Goal: Obtain resource: Download file/media

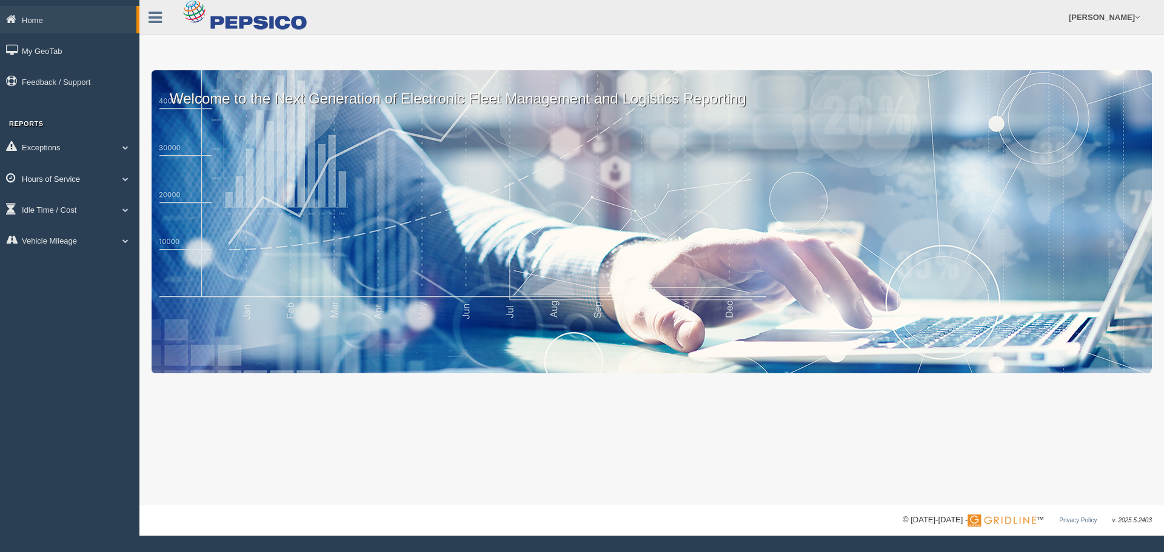
click at [123, 182] on link "Hours of Service" at bounding box center [69, 178] width 139 height 27
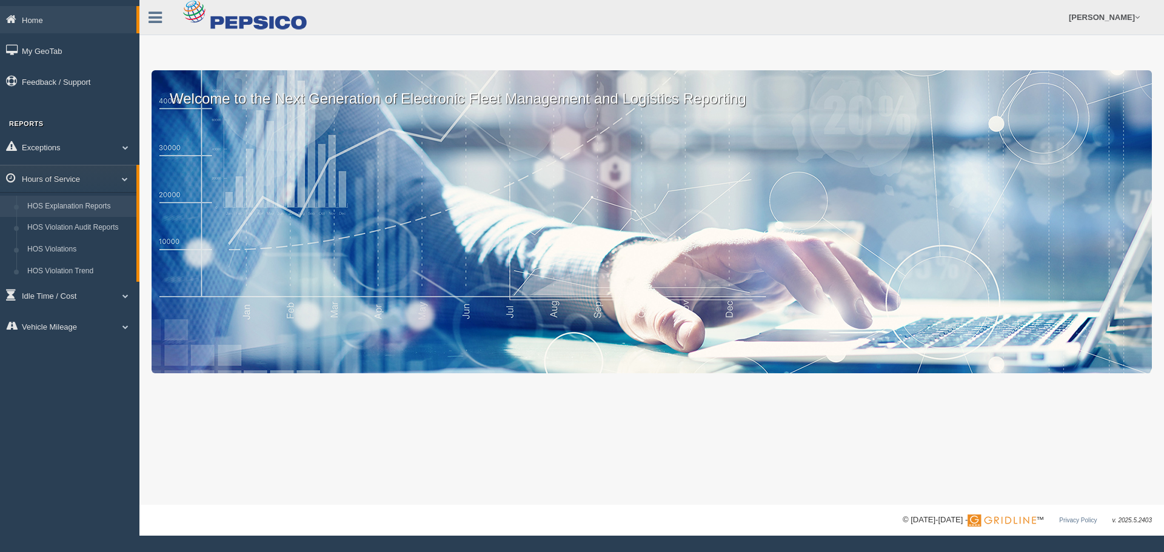
click at [104, 207] on link "HOS Explanation Reports" at bounding box center [79, 207] width 115 height 22
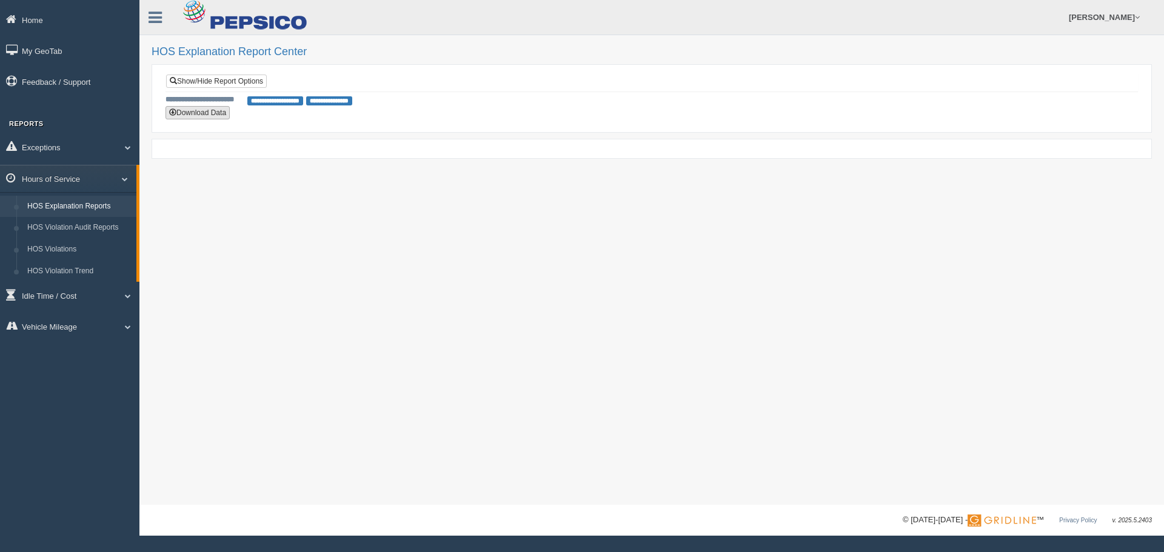
click at [215, 112] on button "Download Data" at bounding box center [198, 112] width 64 height 13
